Goal: Task Accomplishment & Management: Manage account settings

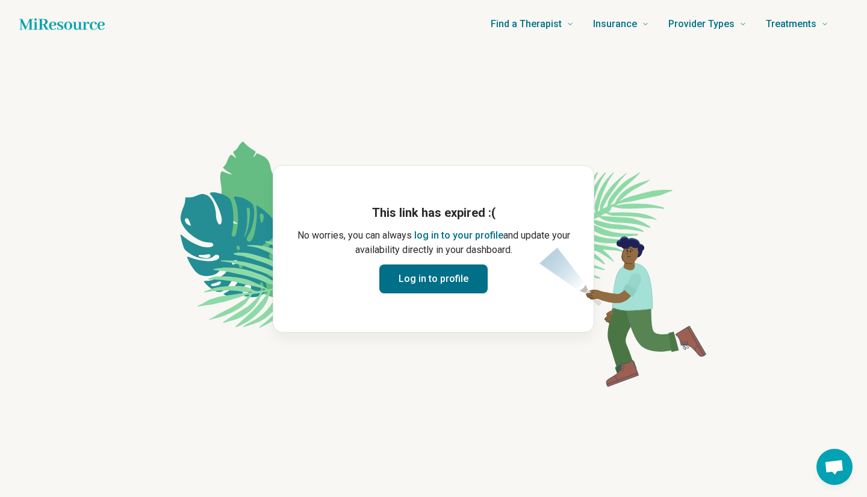
click at [447, 281] on button "Log in to profile" at bounding box center [433, 278] width 108 height 29
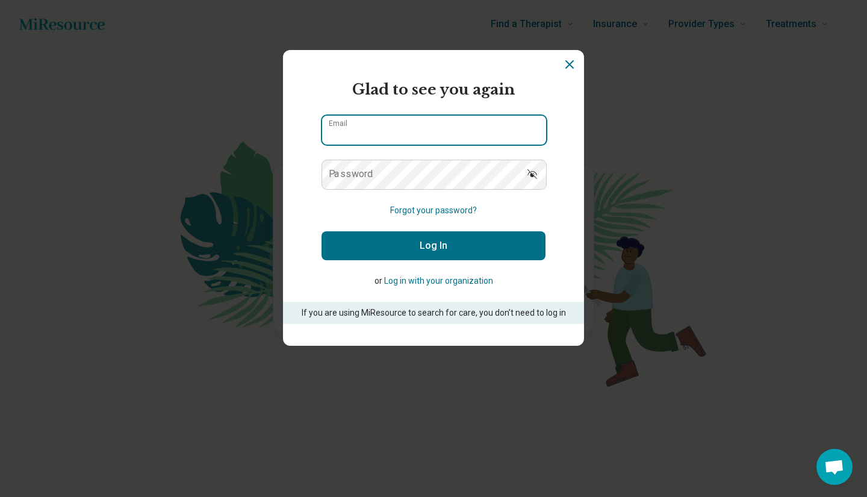
click at [393, 120] on input "Email" at bounding box center [434, 130] width 224 height 29
type input "**********"
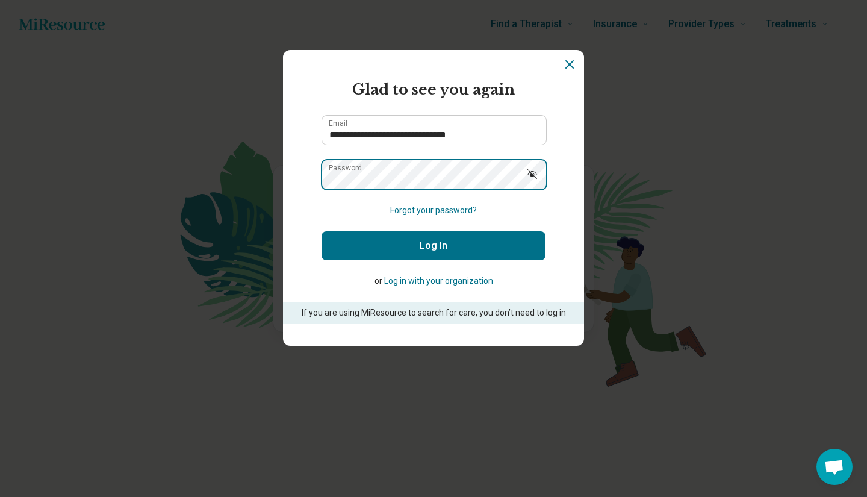
click at [321, 231] on button "Log In" at bounding box center [433, 245] width 224 height 29
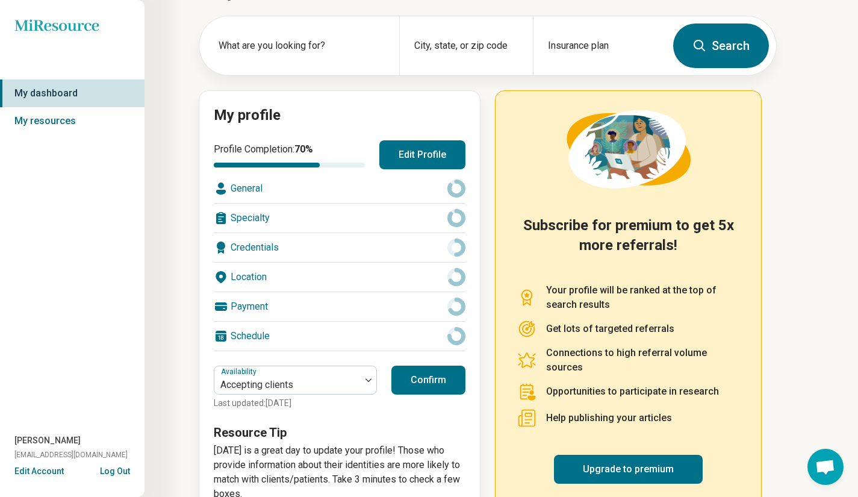
scroll to position [85, 0]
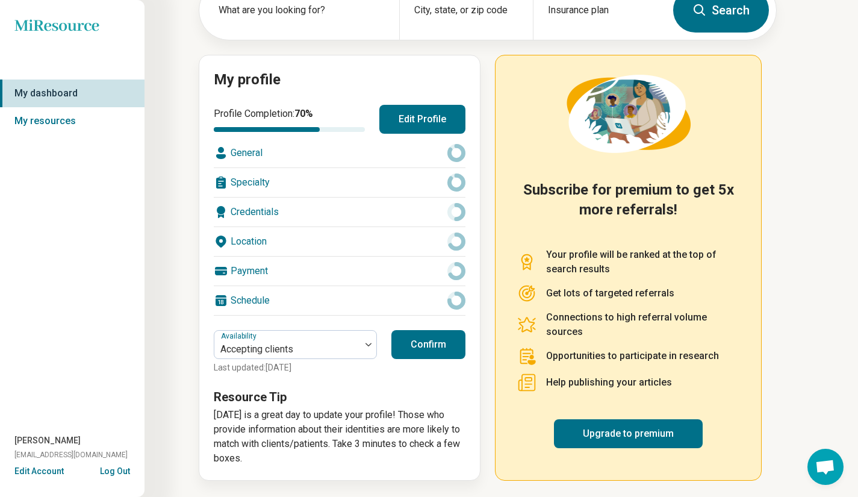
click at [438, 342] on button "Confirm" at bounding box center [428, 344] width 74 height 29
click at [422, 341] on button "Confirm" at bounding box center [428, 344] width 74 height 29
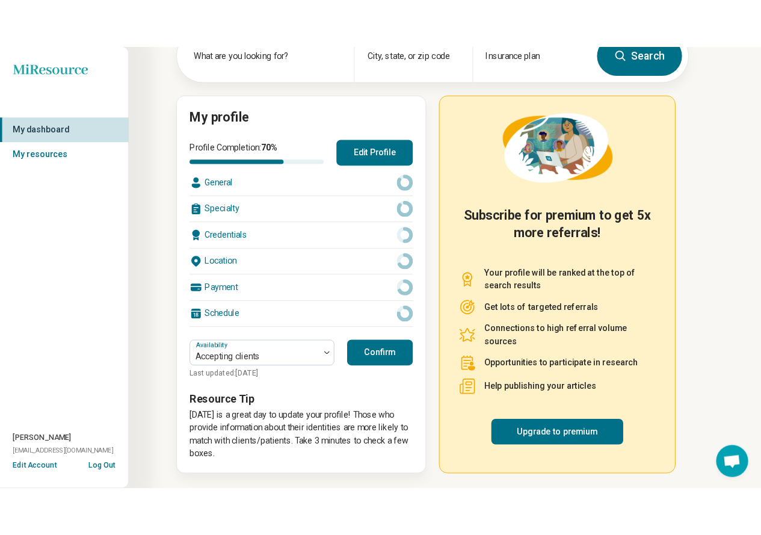
scroll to position [48, 0]
